Goal: Task Accomplishment & Management: Manage account settings

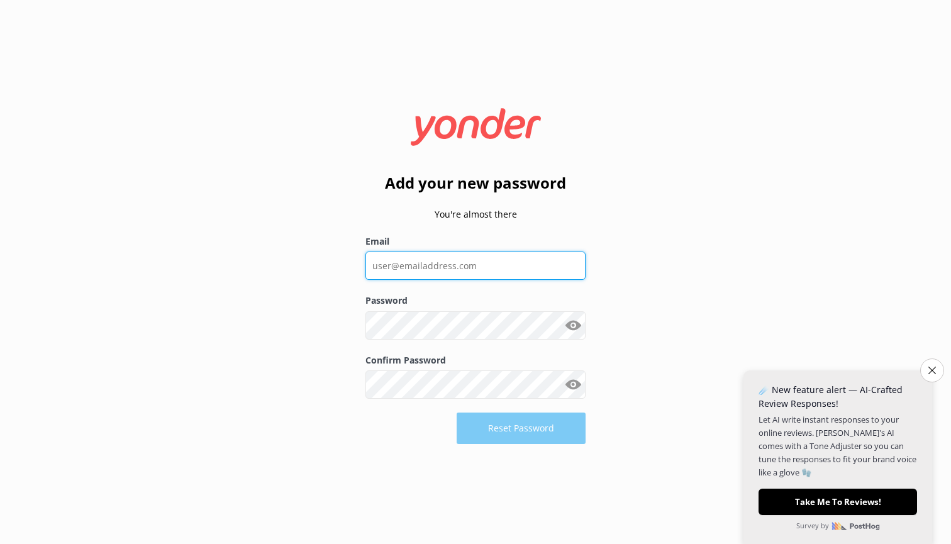
click at [462, 262] on input "Email" at bounding box center [475, 266] width 220 height 28
type input "[EMAIL_ADDRESS][DOMAIN_NAME]"
click at [936, 379] on button "Close survey" at bounding box center [932, 370] width 26 height 26
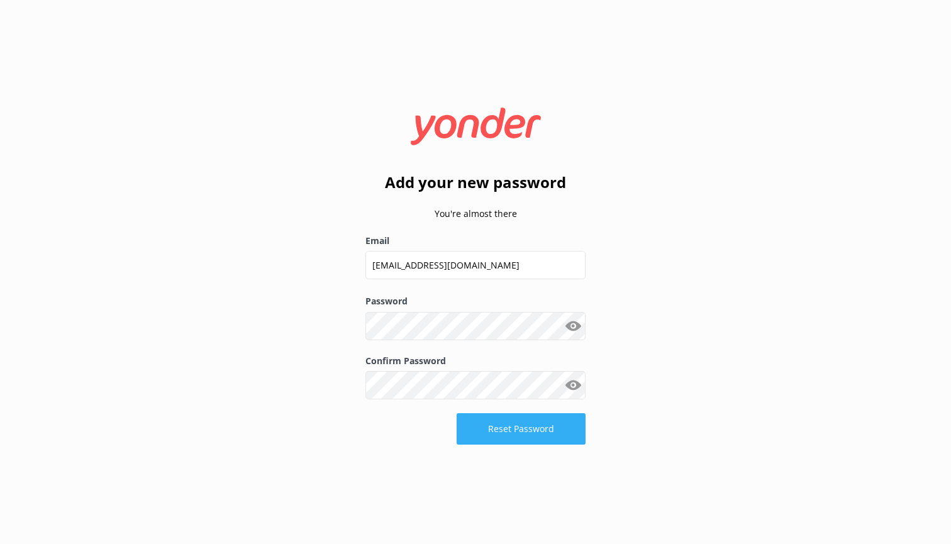
click at [535, 422] on button "Reset Password" at bounding box center [521, 428] width 129 height 31
